Goal: Transaction & Acquisition: Purchase product/service

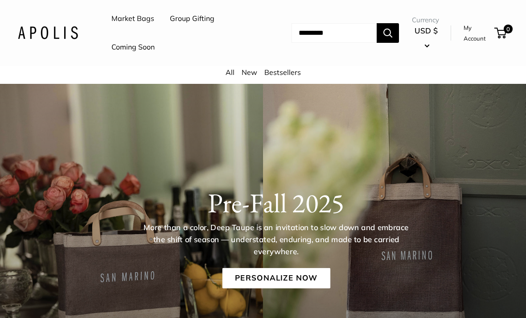
click at [132, 13] on link "Market Bags" at bounding box center [133, 18] width 43 height 13
click at [226, 70] on link "All" at bounding box center [230, 72] width 9 height 9
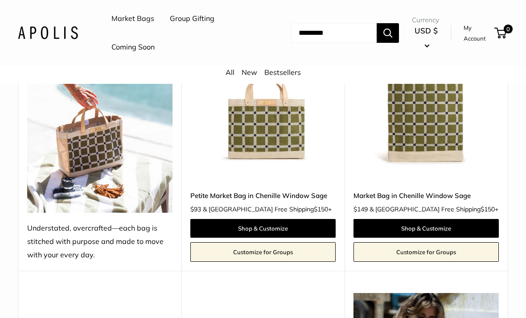
scroll to position [1048, 0]
click at [306, 201] on link "Petite Market Bag in Chenille Window Sage" at bounding box center [262, 195] width 145 height 10
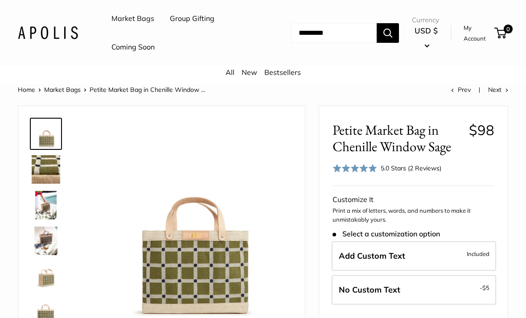
click at [142, 17] on link "Market Bags" at bounding box center [133, 18] width 43 height 13
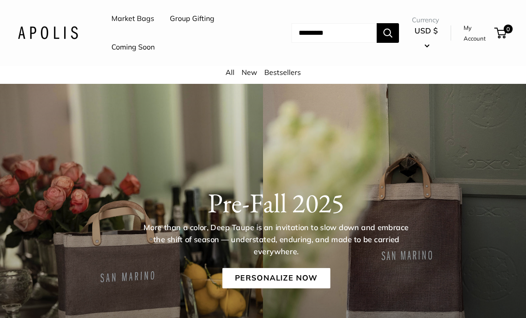
click at [249, 71] on link "New" at bounding box center [250, 72] width 16 height 9
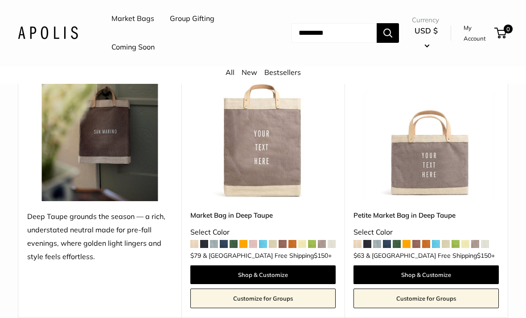
scroll to position [140, 0]
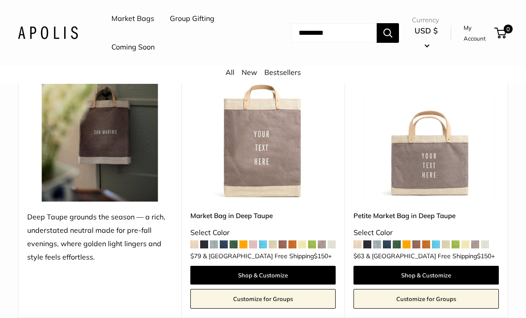
click at [469, 248] on span at bounding box center [466, 244] width 8 height 8
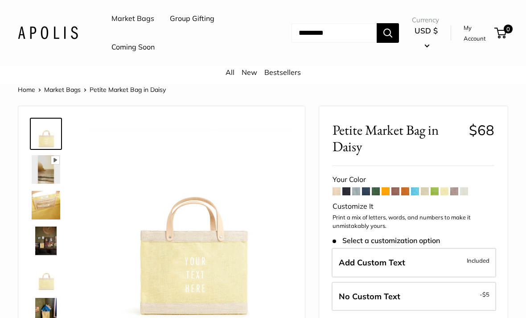
click at [335, 189] on span at bounding box center [337, 191] width 8 height 8
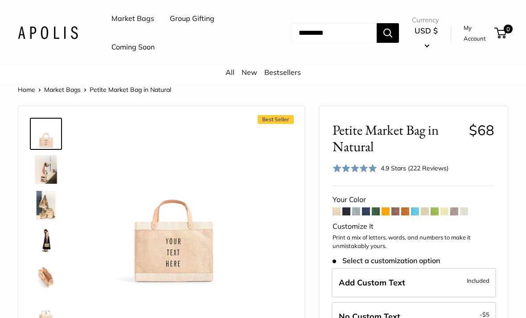
click at [347, 213] on span at bounding box center [347, 211] width 8 height 8
